Goal: Task Accomplishment & Management: Use online tool/utility

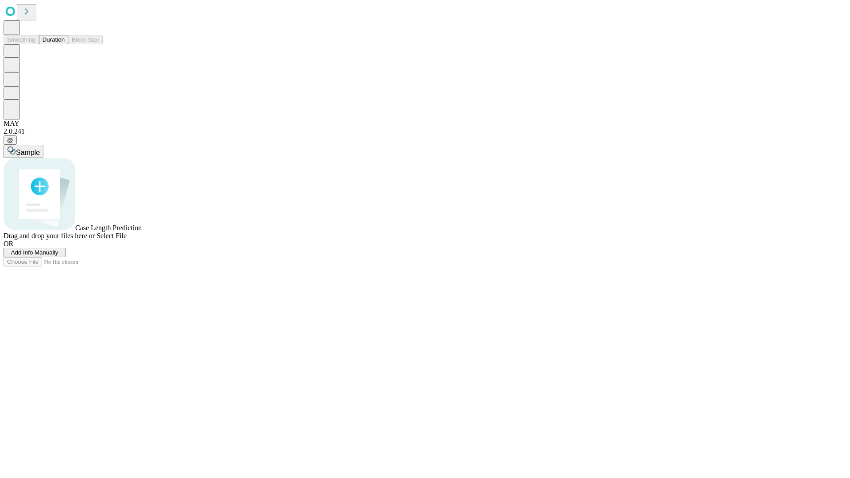
click at [65, 44] on button "Duration" at bounding box center [53, 39] width 29 height 9
click at [58, 256] on span "Add Info Manually" at bounding box center [34, 252] width 47 height 7
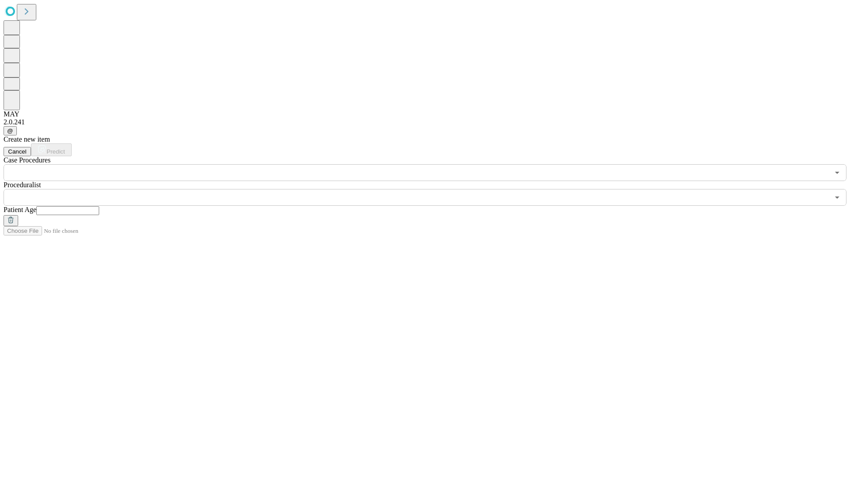
click at [99, 206] on input "text" at bounding box center [67, 210] width 63 height 9
type input "**"
click at [431, 189] on input "text" at bounding box center [417, 197] width 826 height 17
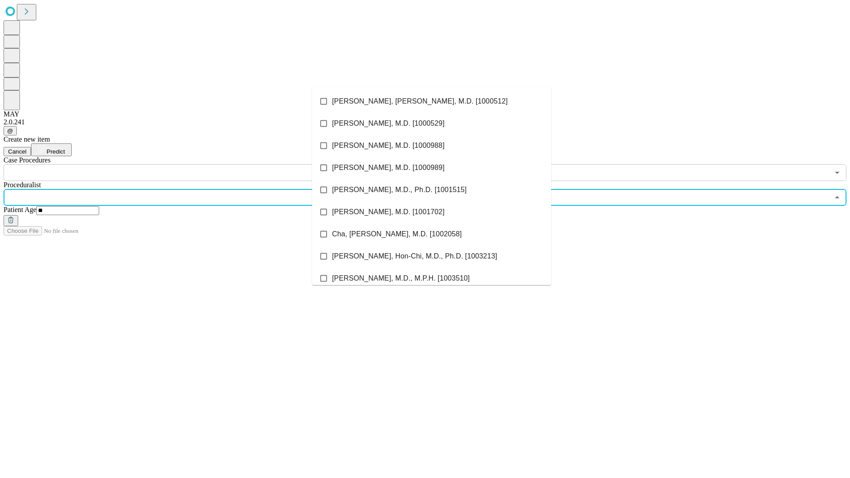
click at [432, 101] on li "[PERSON_NAME], [PERSON_NAME], M.D. [1000512]" at bounding box center [431, 101] width 239 height 22
